Goal: Information Seeking & Learning: Learn about a topic

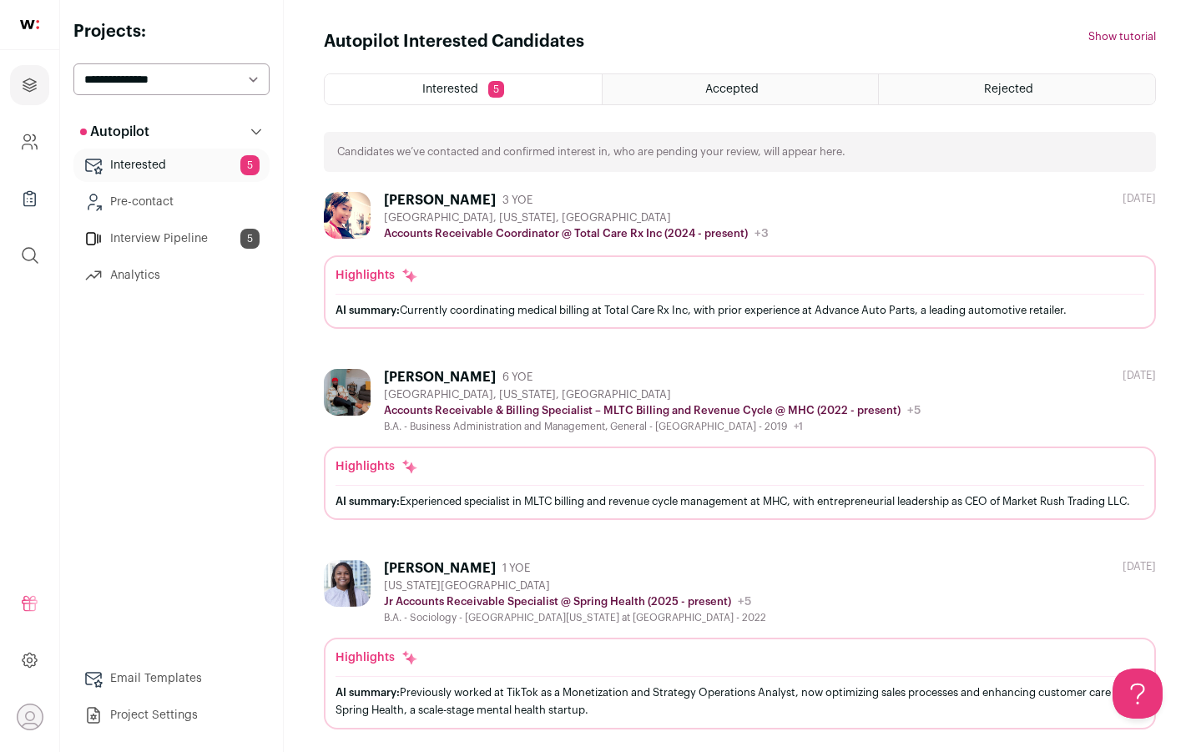
click at [431, 509] on div "AI summary: Experienced specialist in MLTC billing and revenue cycle management…" at bounding box center [739, 501] width 809 height 18
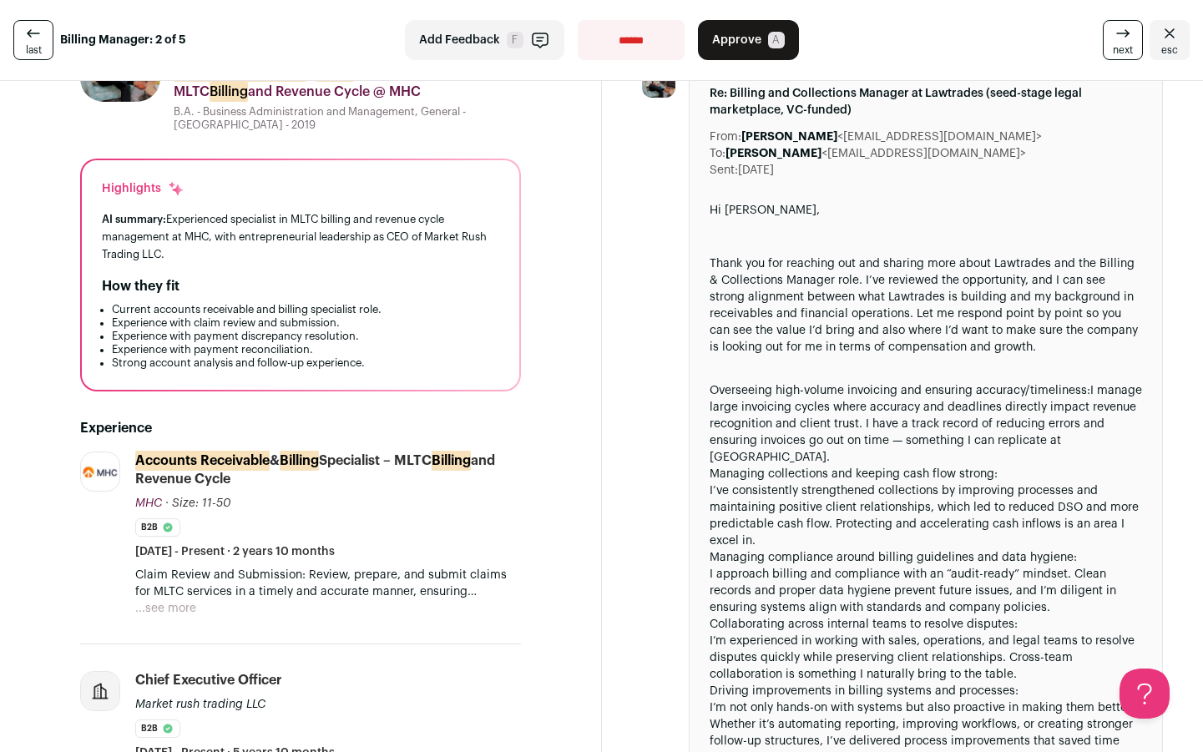
scroll to position [109, 0]
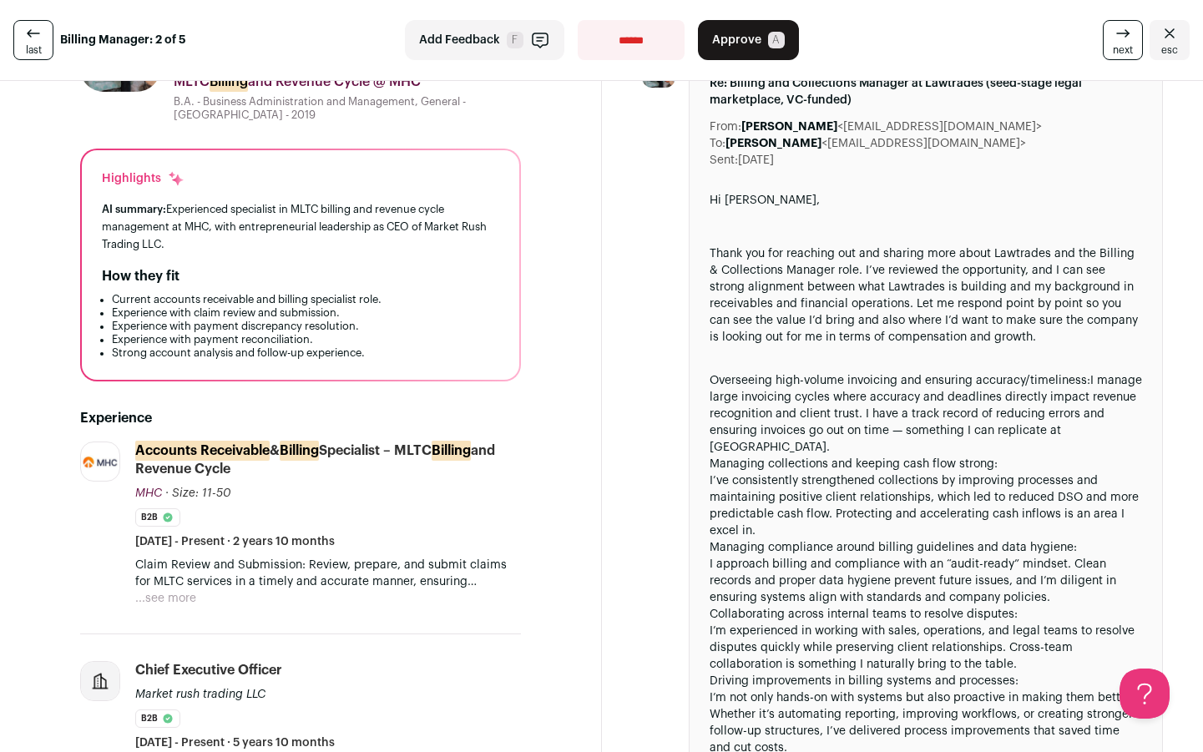
click at [168, 594] on button "...see more" at bounding box center [165, 598] width 61 height 17
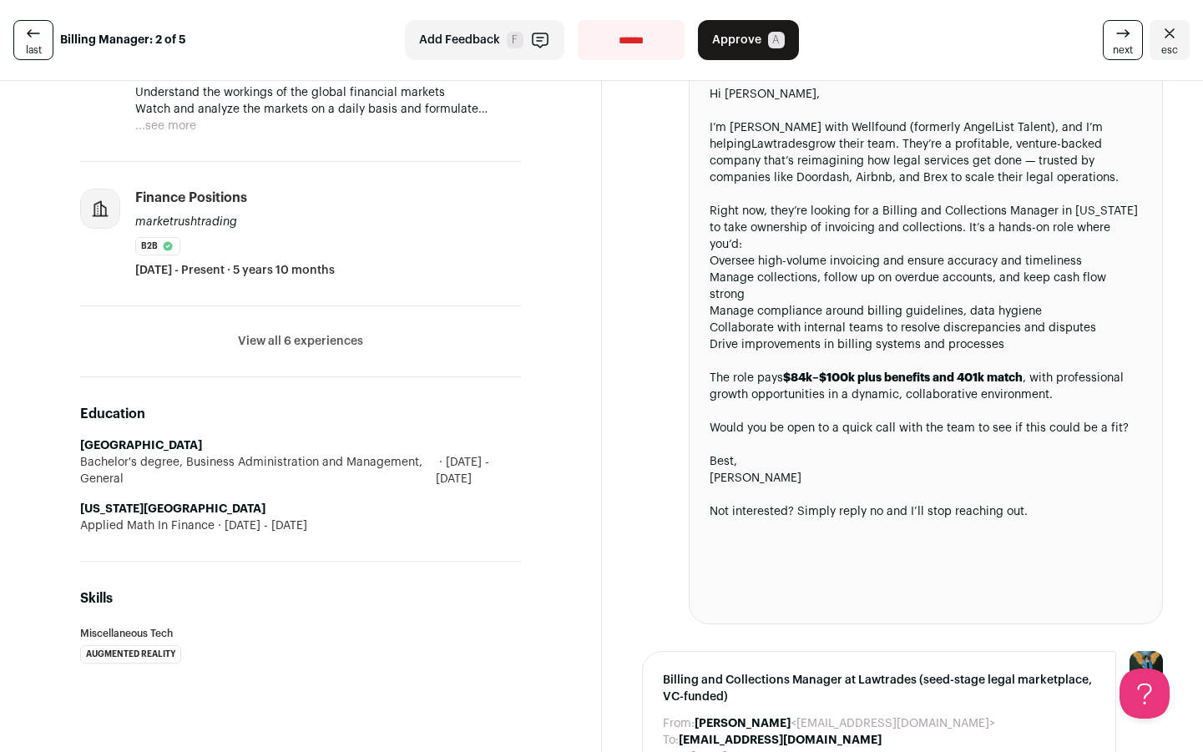
scroll to position [1331, 0]
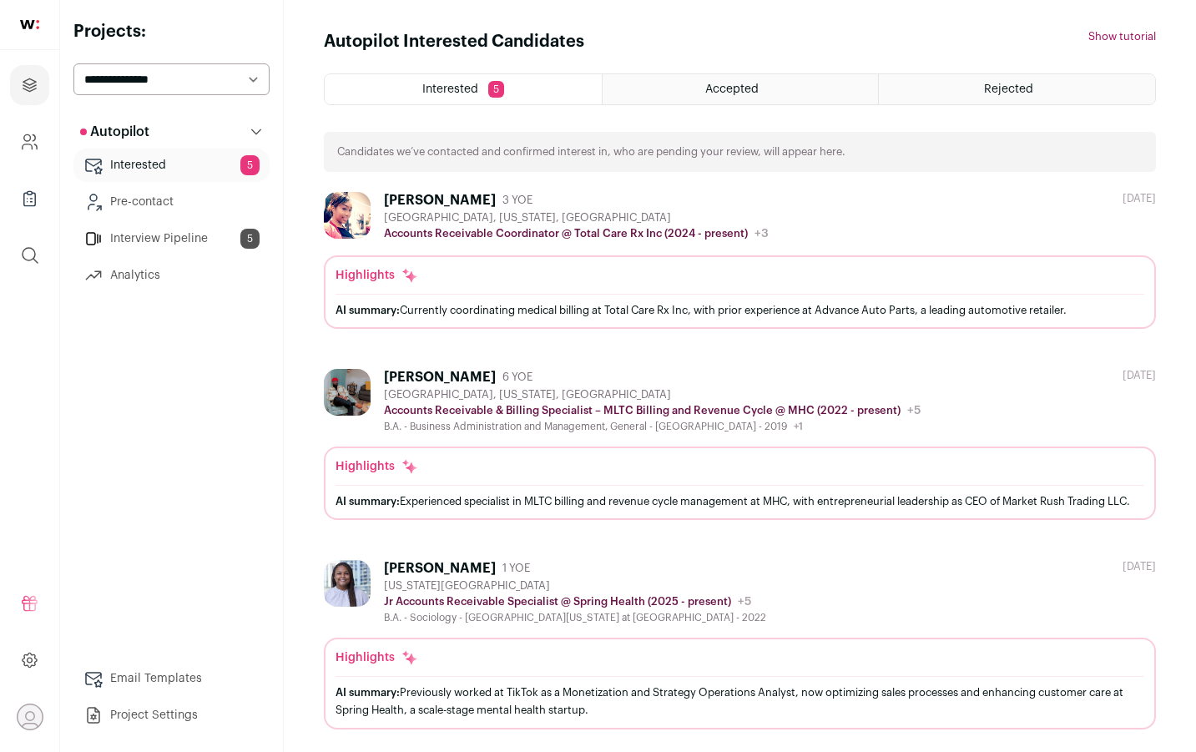
click at [451, 501] on div "AI summary: Experienced specialist in MLTC billing and revenue cycle management…" at bounding box center [739, 501] width 809 height 18
click at [521, 339] on ul "[PERSON_NAME] 3 YOE [GEOGRAPHIC_DATA], [US_STATE], [GEOGRAPHIC_DATA] Accounts R…" at bounding box center [740, 669] width 832 height 955
click at [519, 305] on div "AI summary: Currently coordinating medical billing at Total Care Rx Inc, with p…" at bounding box center [739, 310] width 809 height 18
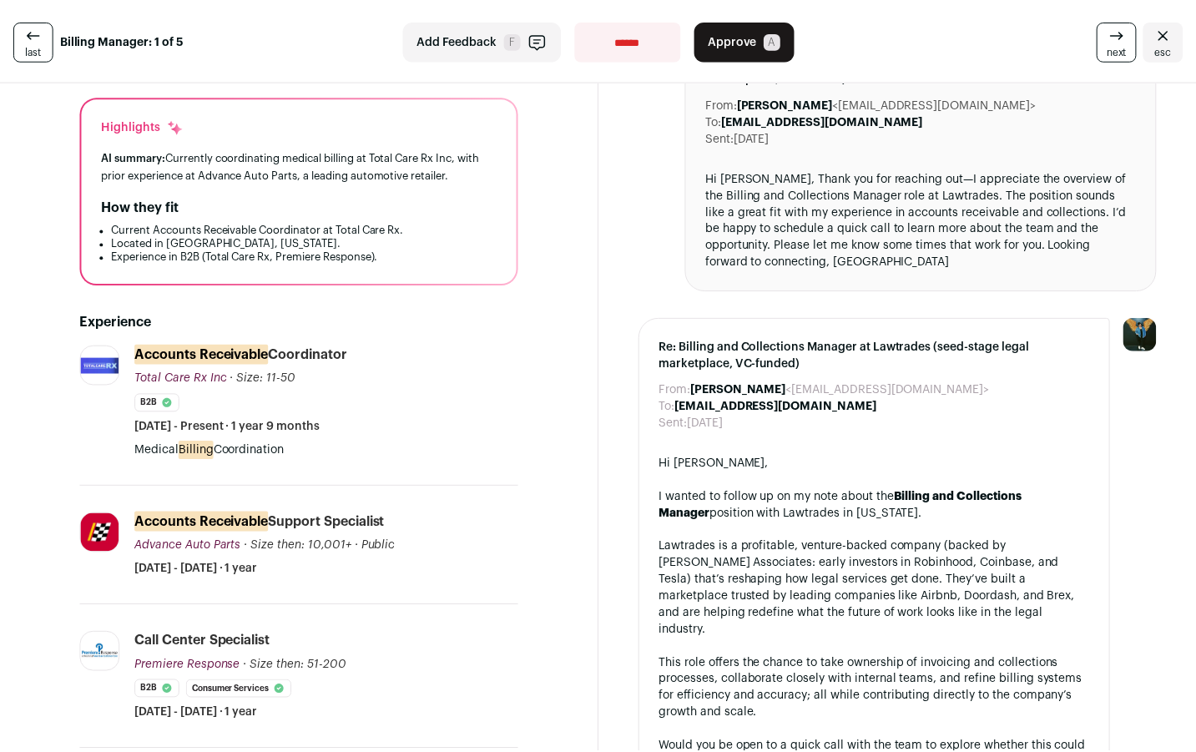
scroll to position [250, 0]
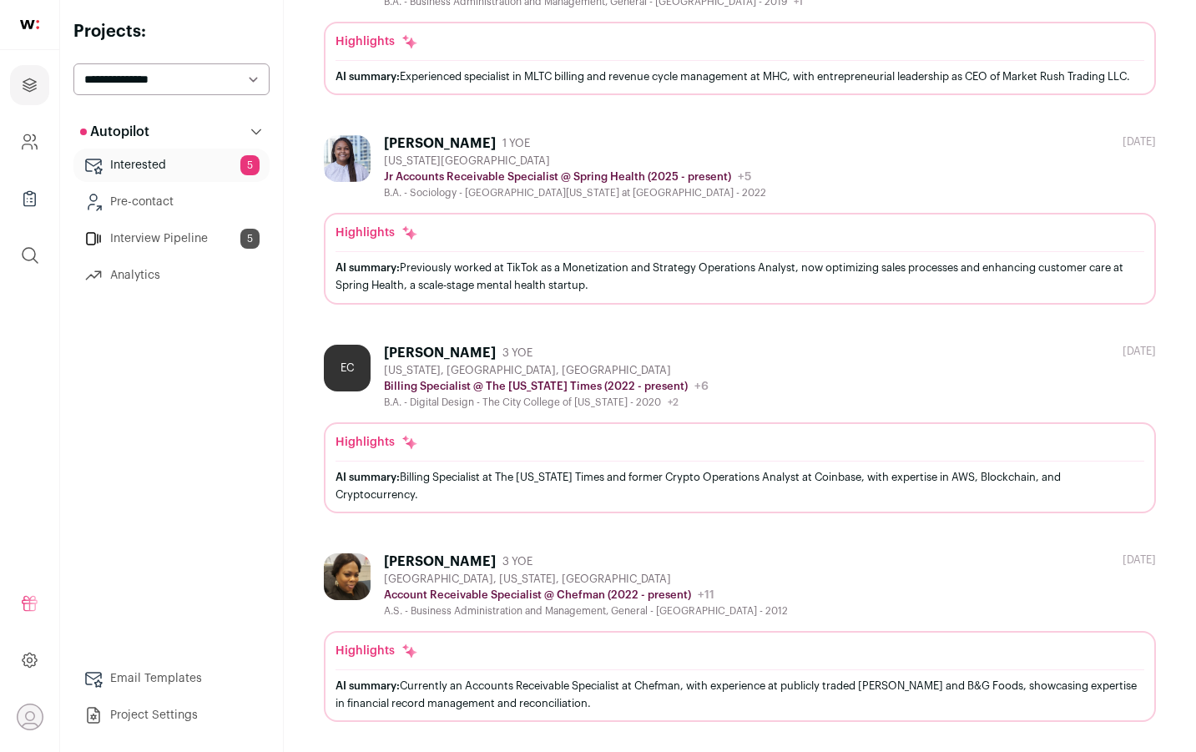
scroll to position [441, 0]
click at [445, 497] on div "AI summary: Billing Specialist at The [US_STATE] Times and former Crypto Operat…" at bounding box center [739, 485] width 809 height 35
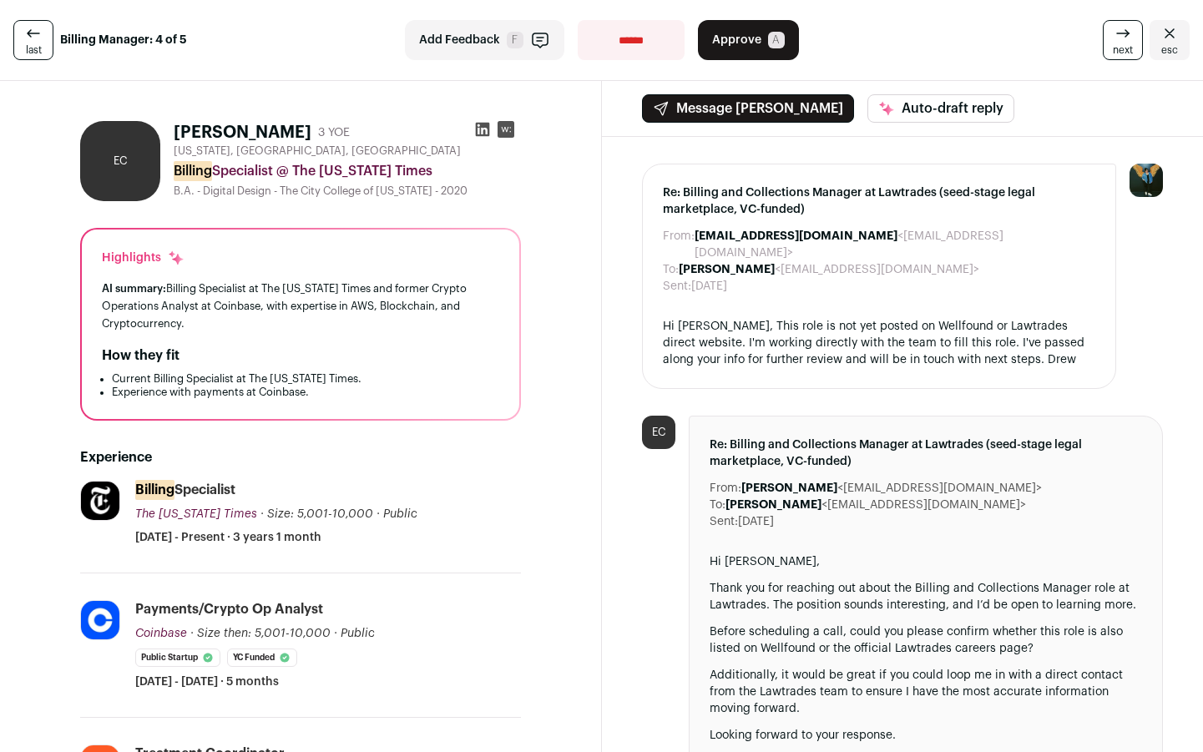
click at [386, 552] on li "The [US_STATE] Times [DOMAIN_NAME] Add to company list Public / Private Public …" at bounding box center [300, 527] width 441 height 93
click at [386, 534] on div "Billing Specialist The [US_STATE] Times The [US_STATE] Times [DOMAIN_NAME] Add …" at bounding box center [328, 513] width 386 height 65
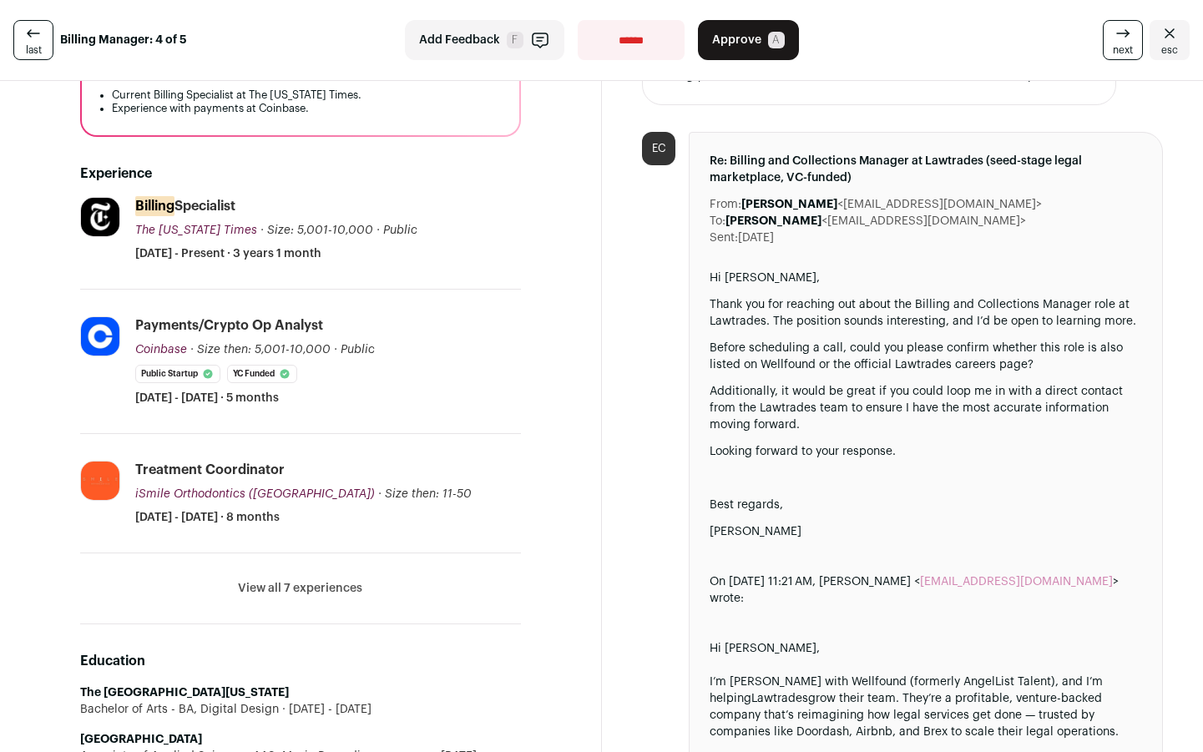
scroll to position [286, 0]
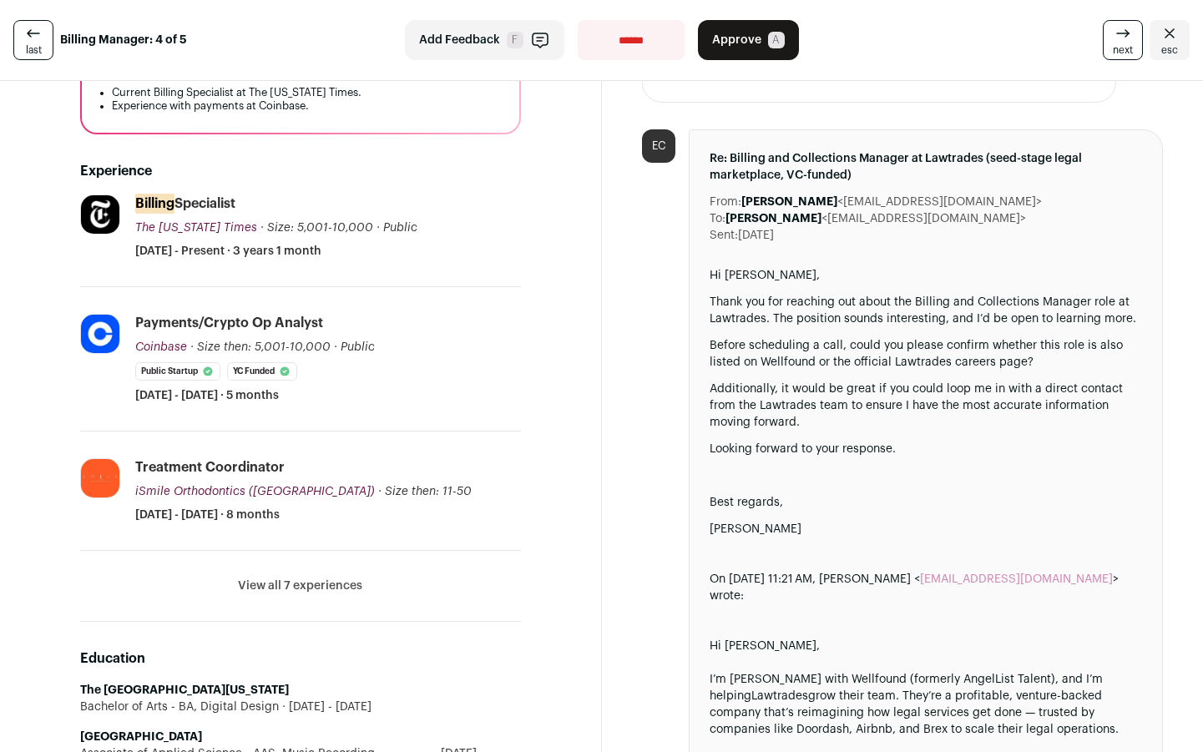
click at [338, 583] on button "View all 7 experiences" at bounding box center [300, 585] width 124 height 17
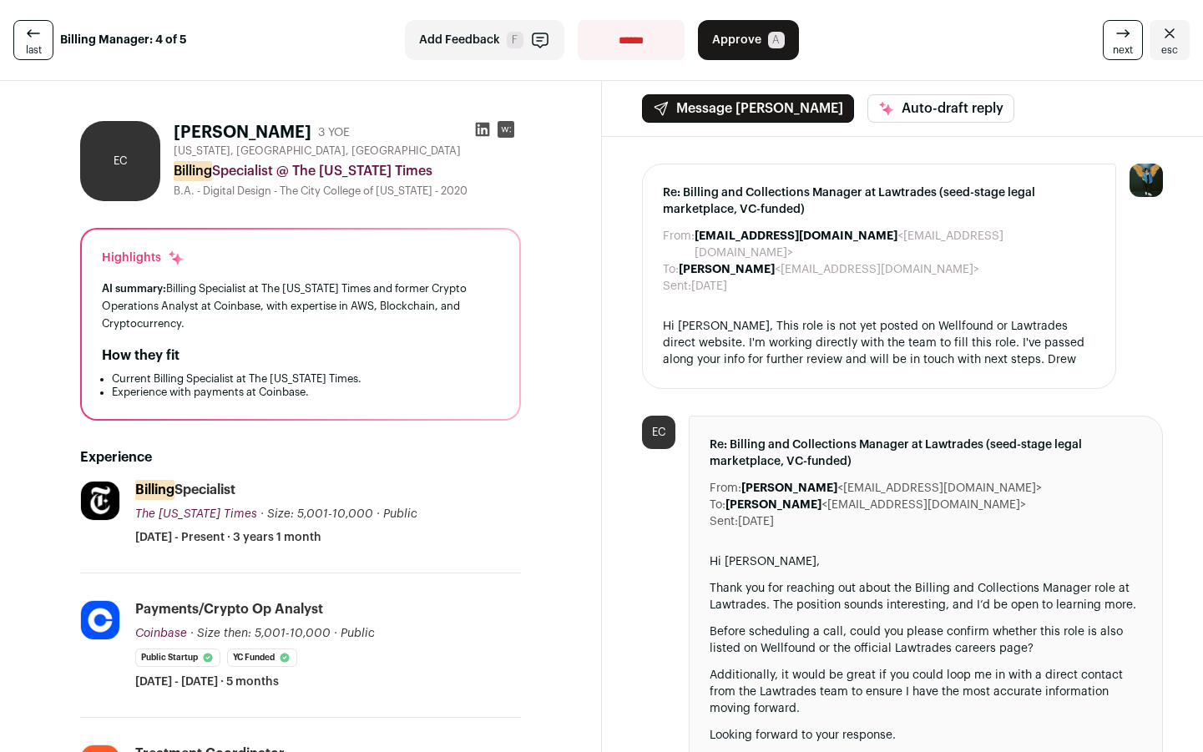
scroll to position [0, 0]
click at [503, 131] on icon at bounding box center [505, 129] width 9 height 5
click at [746, 48] on button "Approve A" at bounding box center [748, 40] width 101 height 40
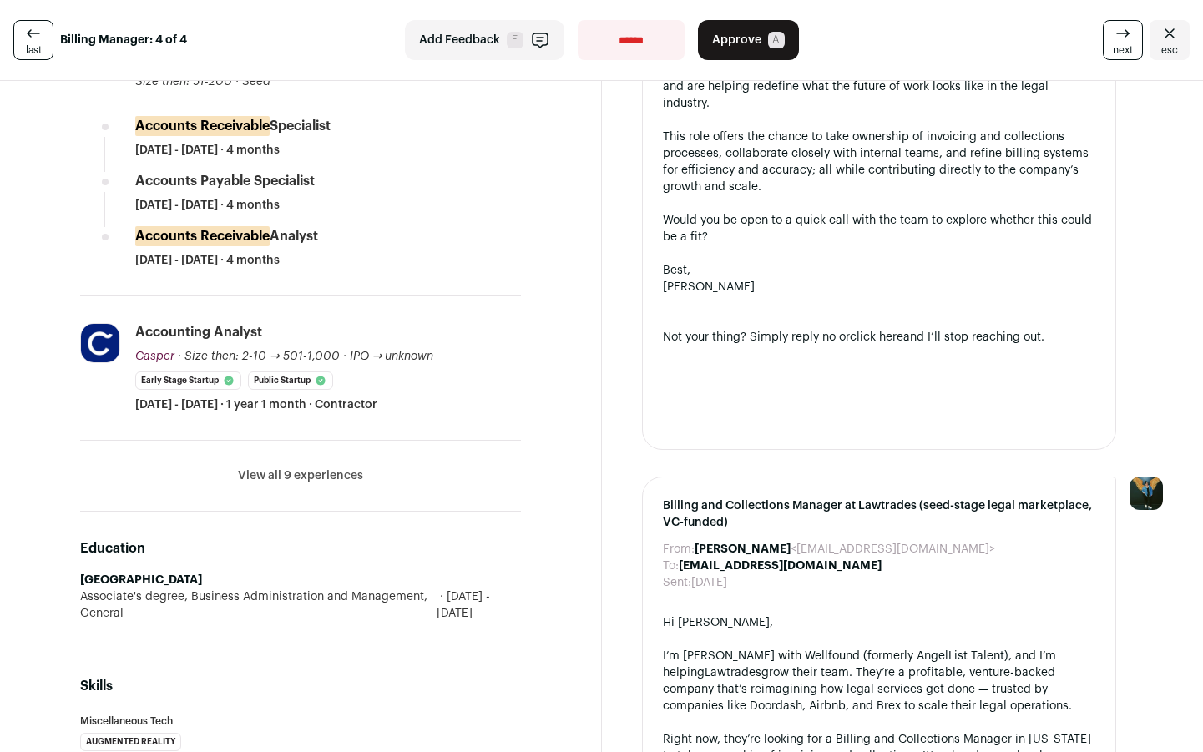
scroll to position [682, 0]
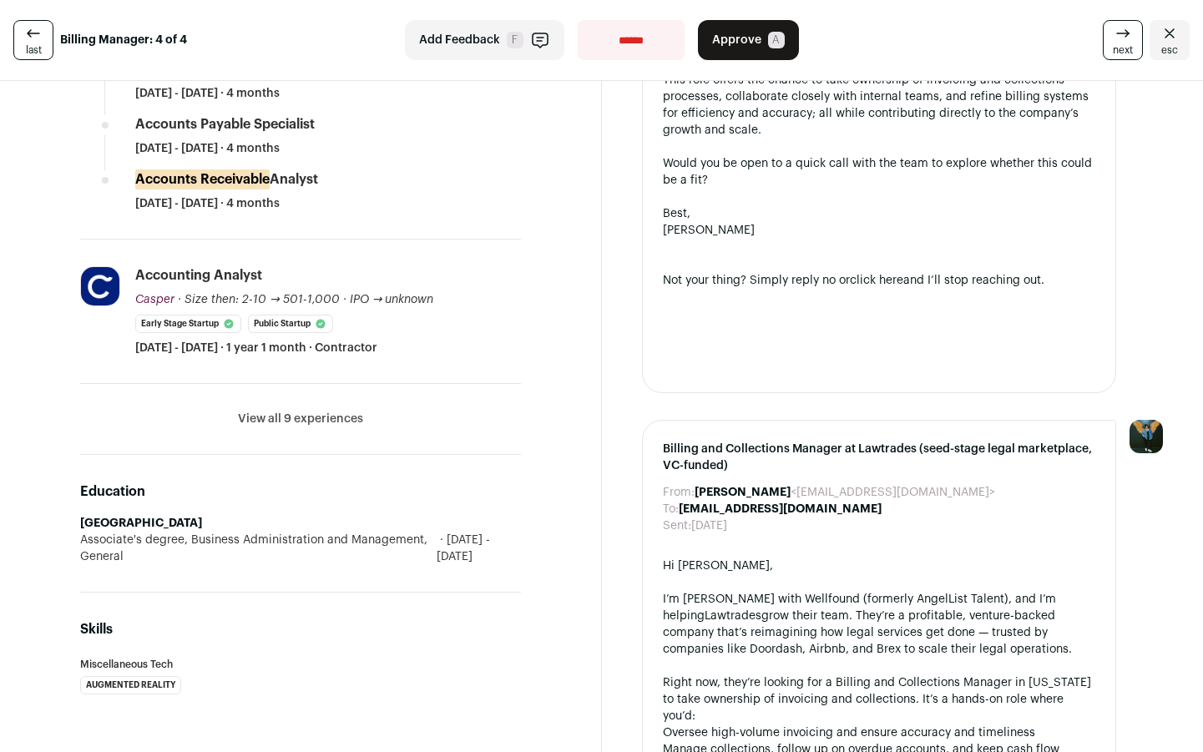
click at [336, 415] on button "View all 9 experiences" at bounding box center [300, 419] width 125 height 17
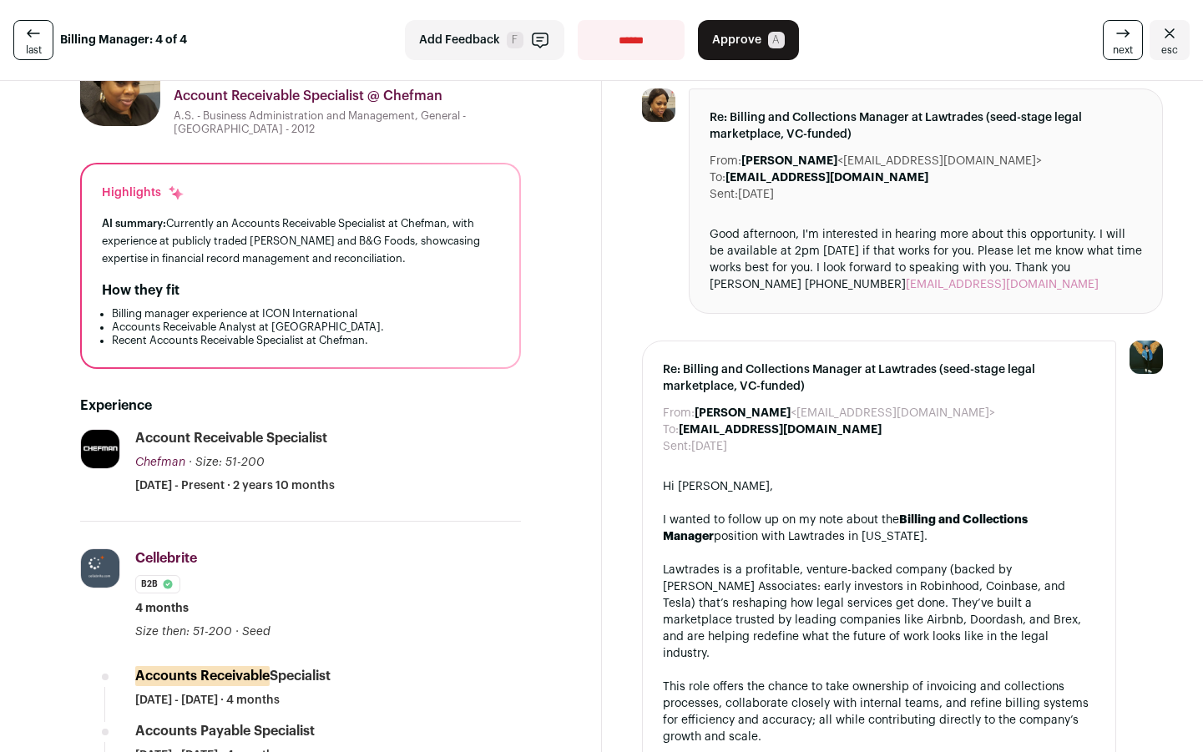
scroll to position [74, 0]
click at [320, 460] on div "Account Receivable Specialist Chefman Chefman [DOMAIN_NAME] Add to company list…" at bounding box center [328, 462] width 386 height 65
select select "**********"
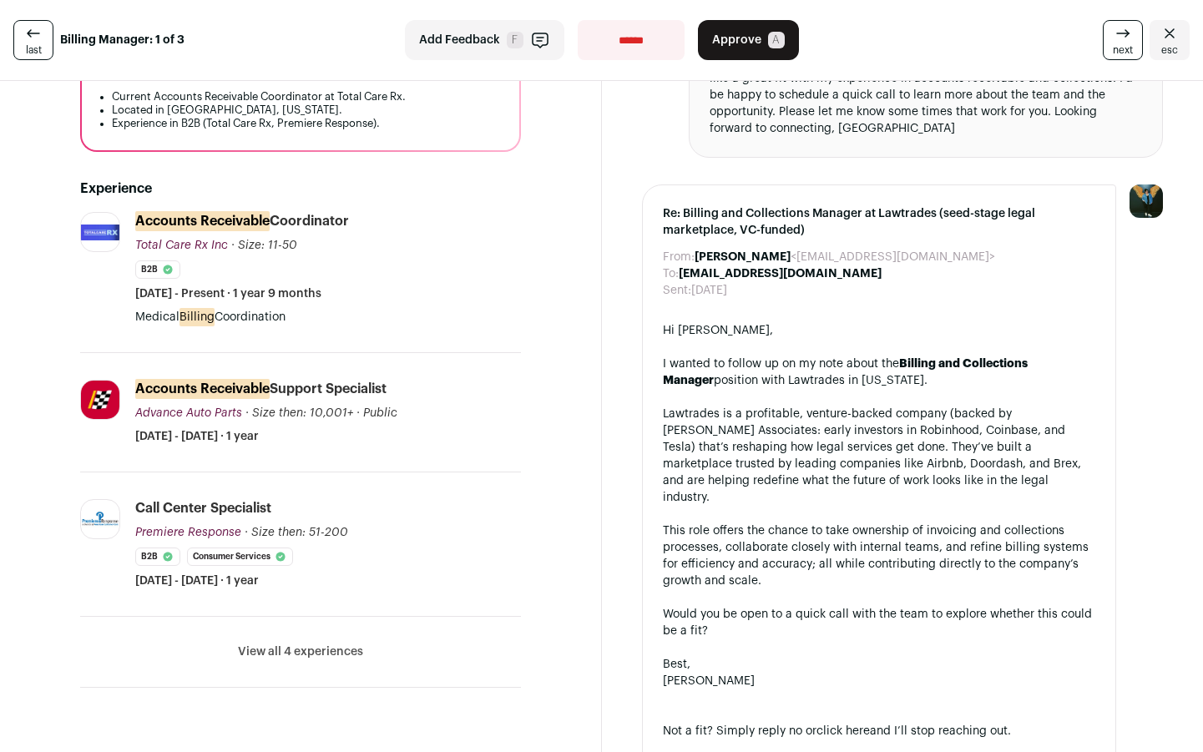
scroll to position [321, 0]
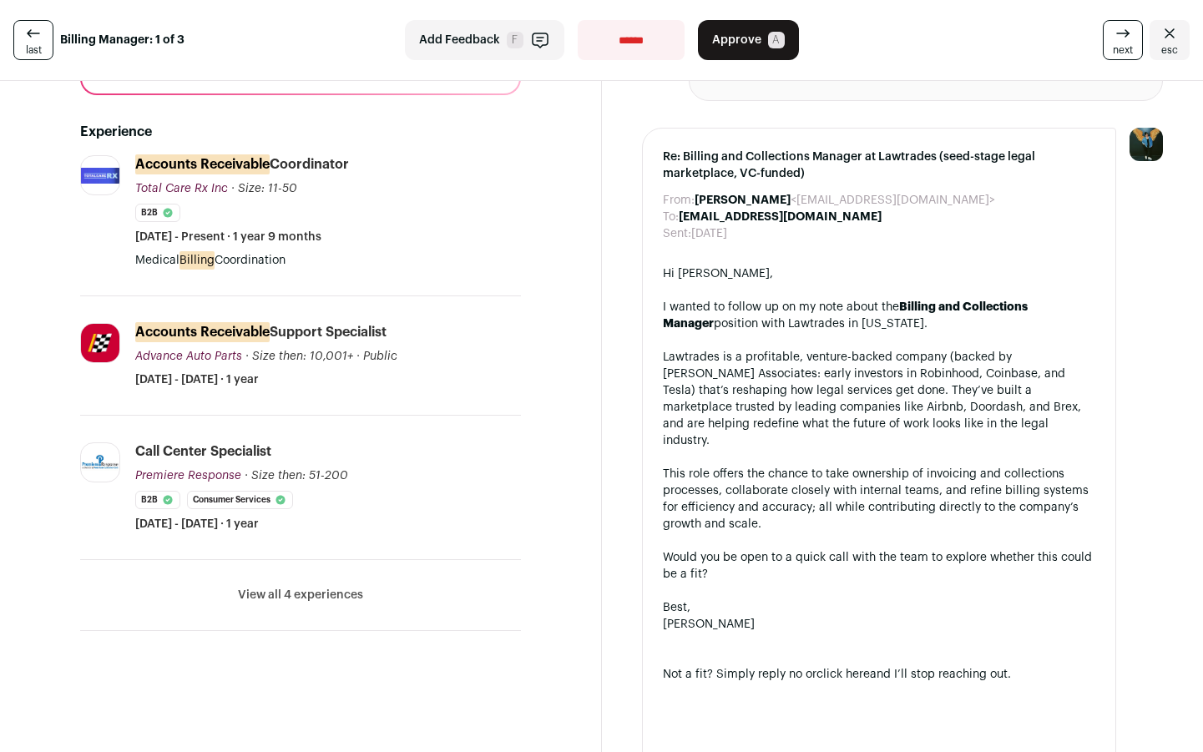
click at [342, 596] on button "View all 4 experiences" at bounding box center [300, 595] width 125 height 17
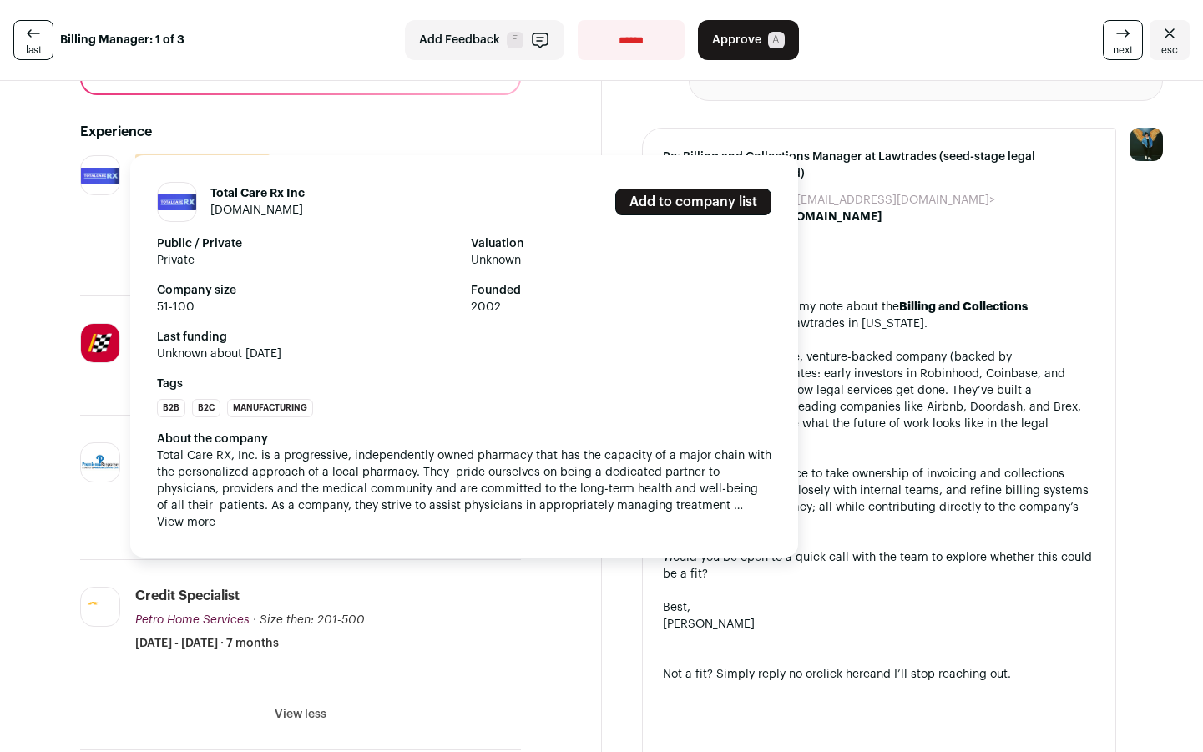
click at [80, 232] on div "Total Care Rx Inc [DOMAIN_NAME] Add to company list Public / Private Private Va…" at bounding box center [101, 211] width 42 height 113
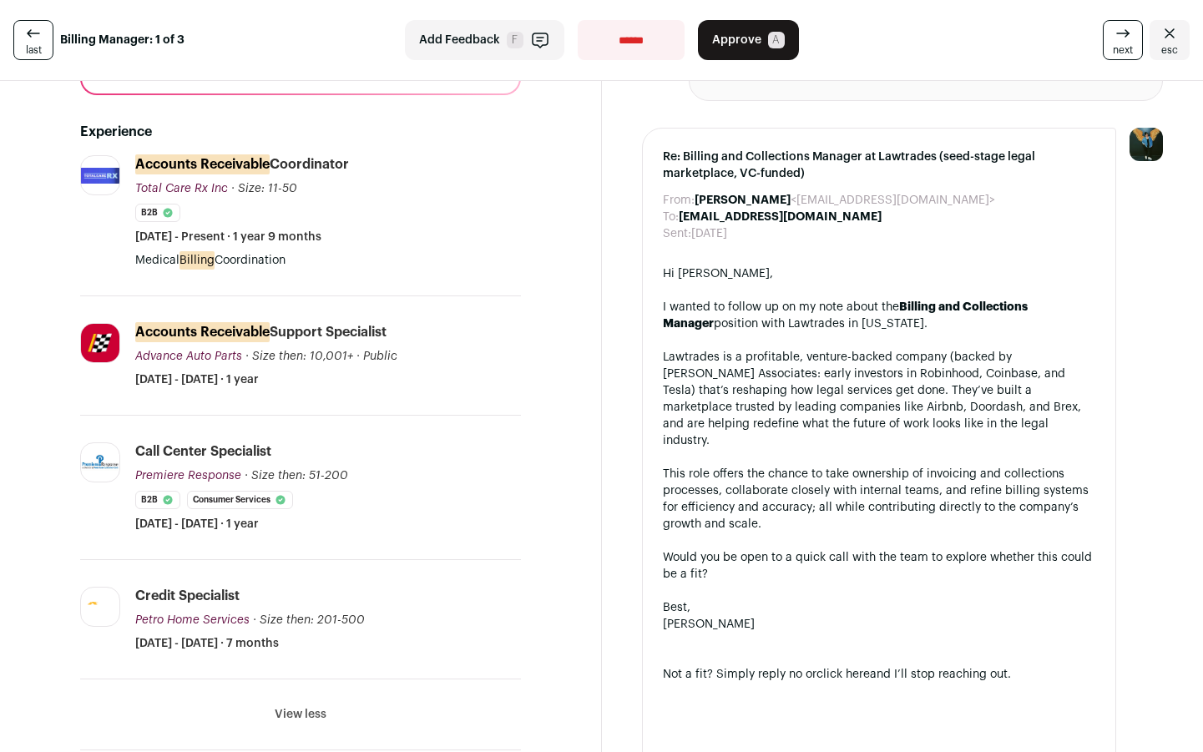
select select "**********"
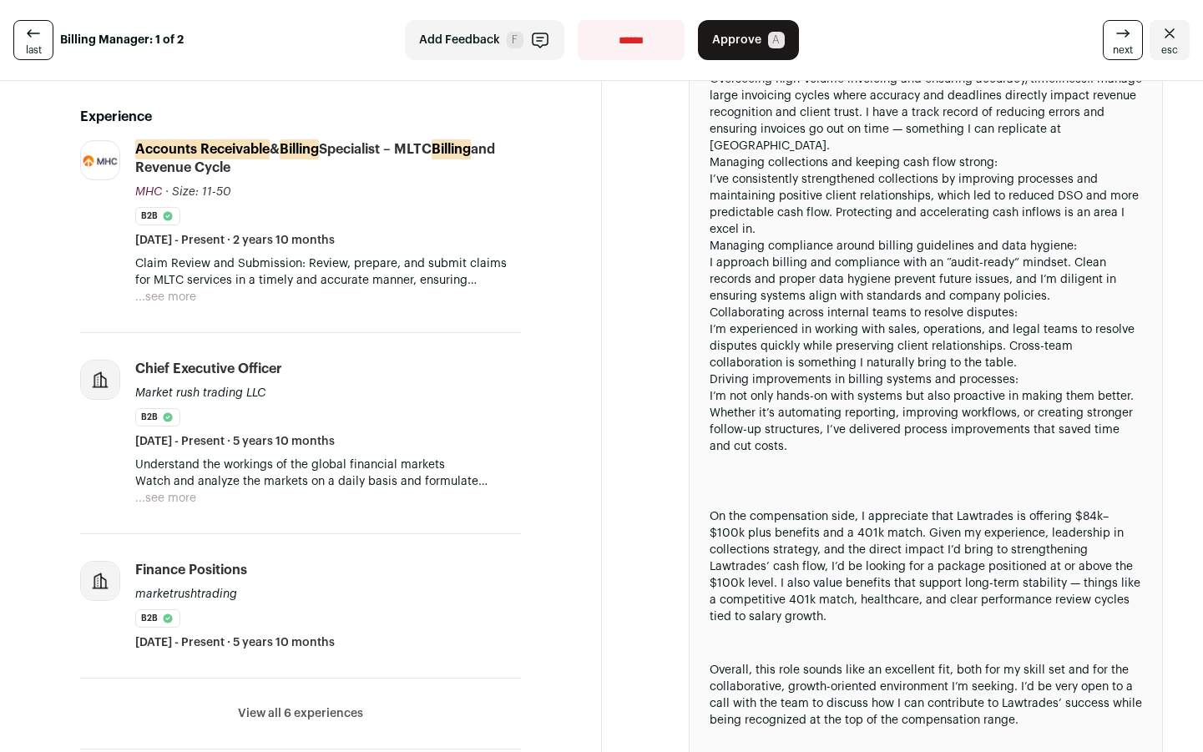
scroll to position [411, 0]
click at [316, 715] on button "View all 6 experiences" at bounding box center [300, 712] width 125 height 17
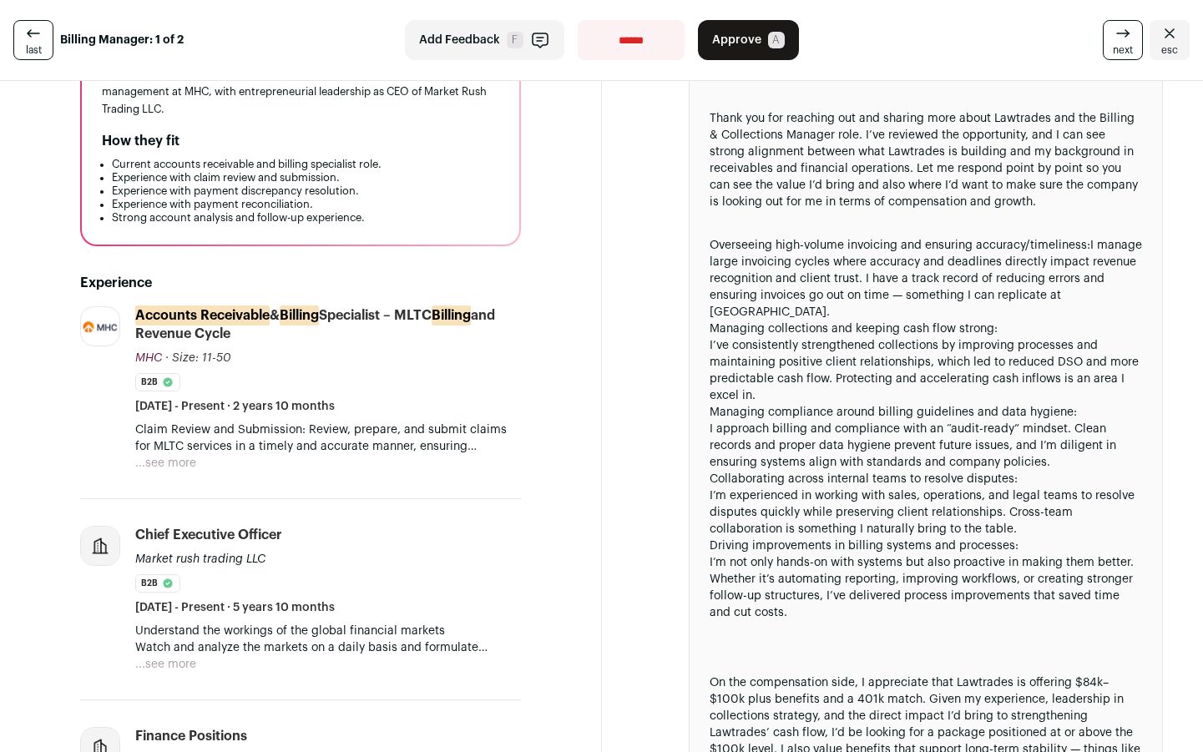
scroll to position [240, 0]
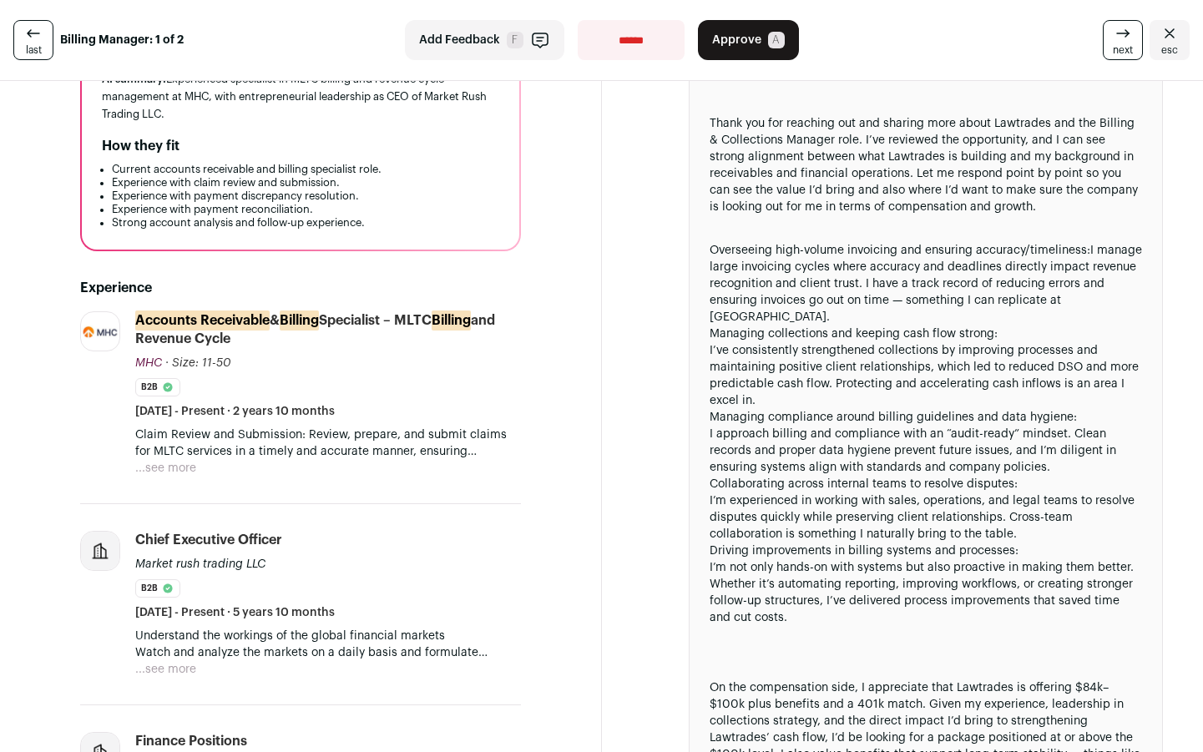
click at [176, 467] on button "...see more" at bounding box center [165, 468] width 61 height 17
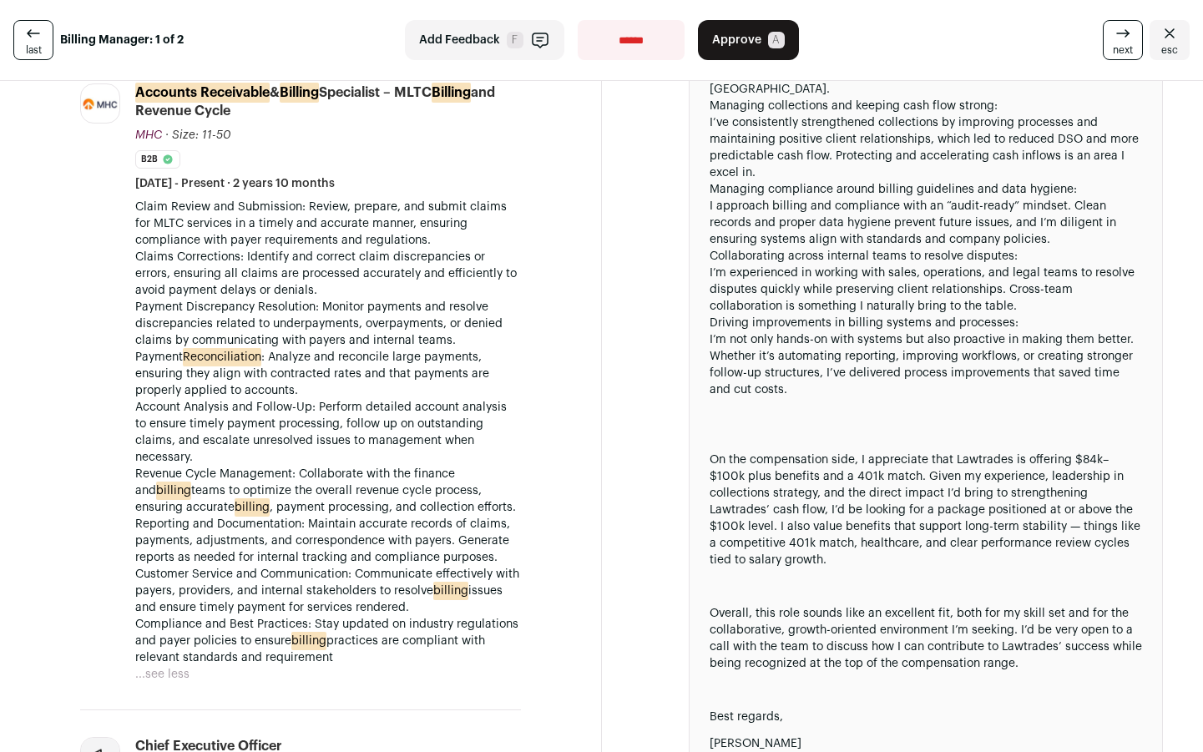
scroll to position [468, 0]
